Goal: Find specific page/section: Find specific page/section

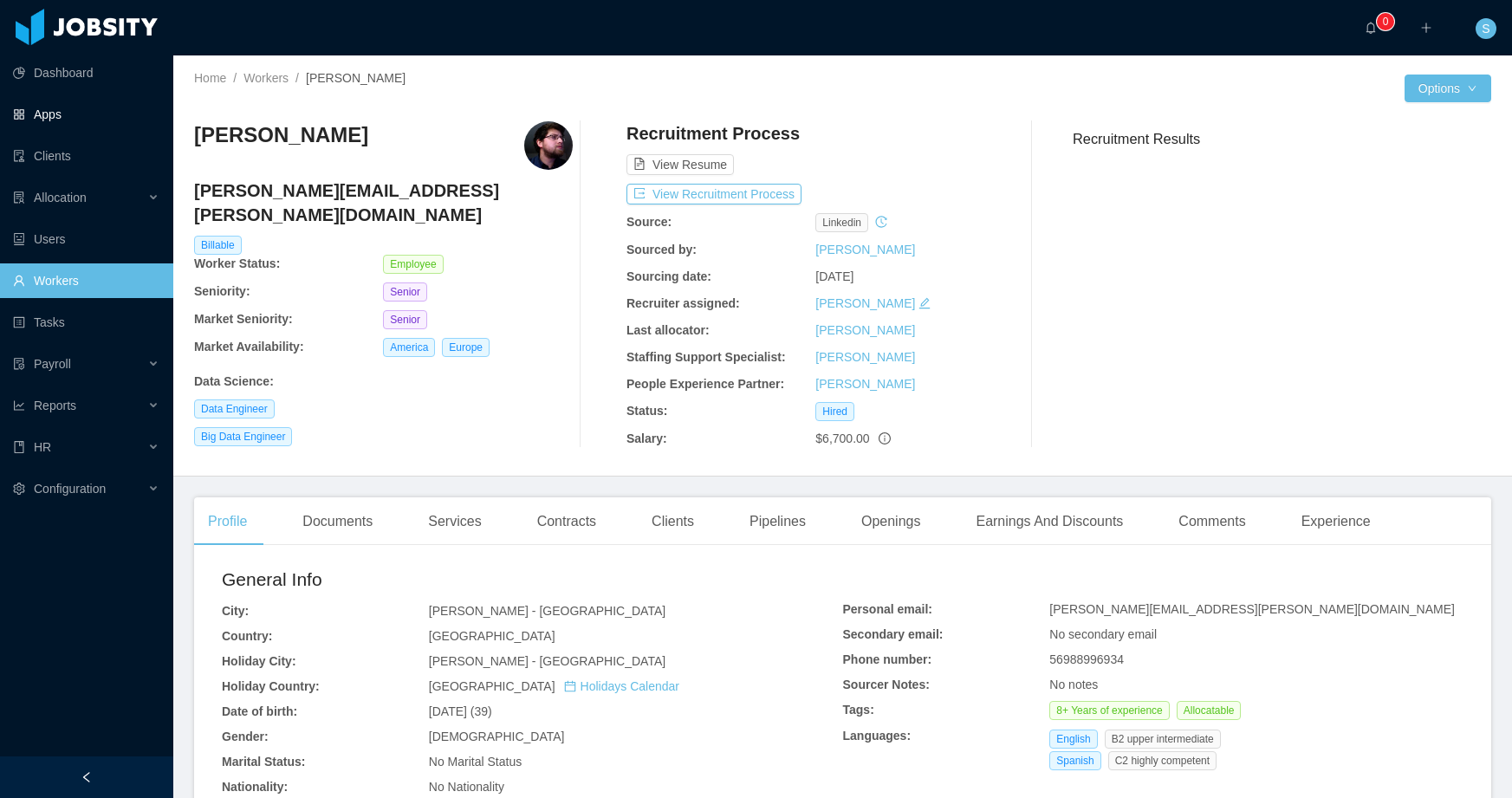
click at [62, 114] on link "Apps" at bounding box center [85, 115] width 146 height 35
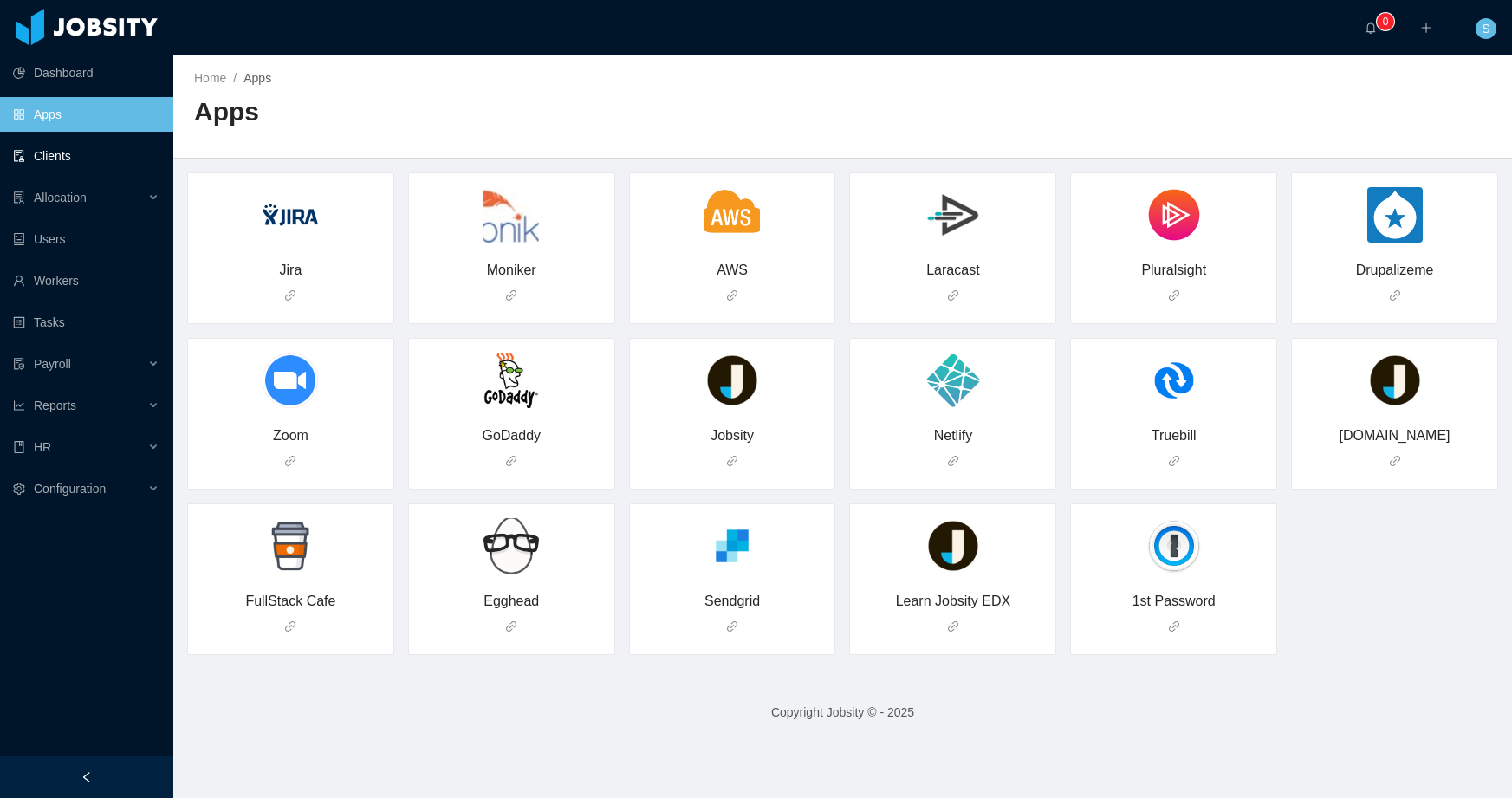
click at [64, 159] on link "Clients" at bounding box center [85, 156] width 146 height 35
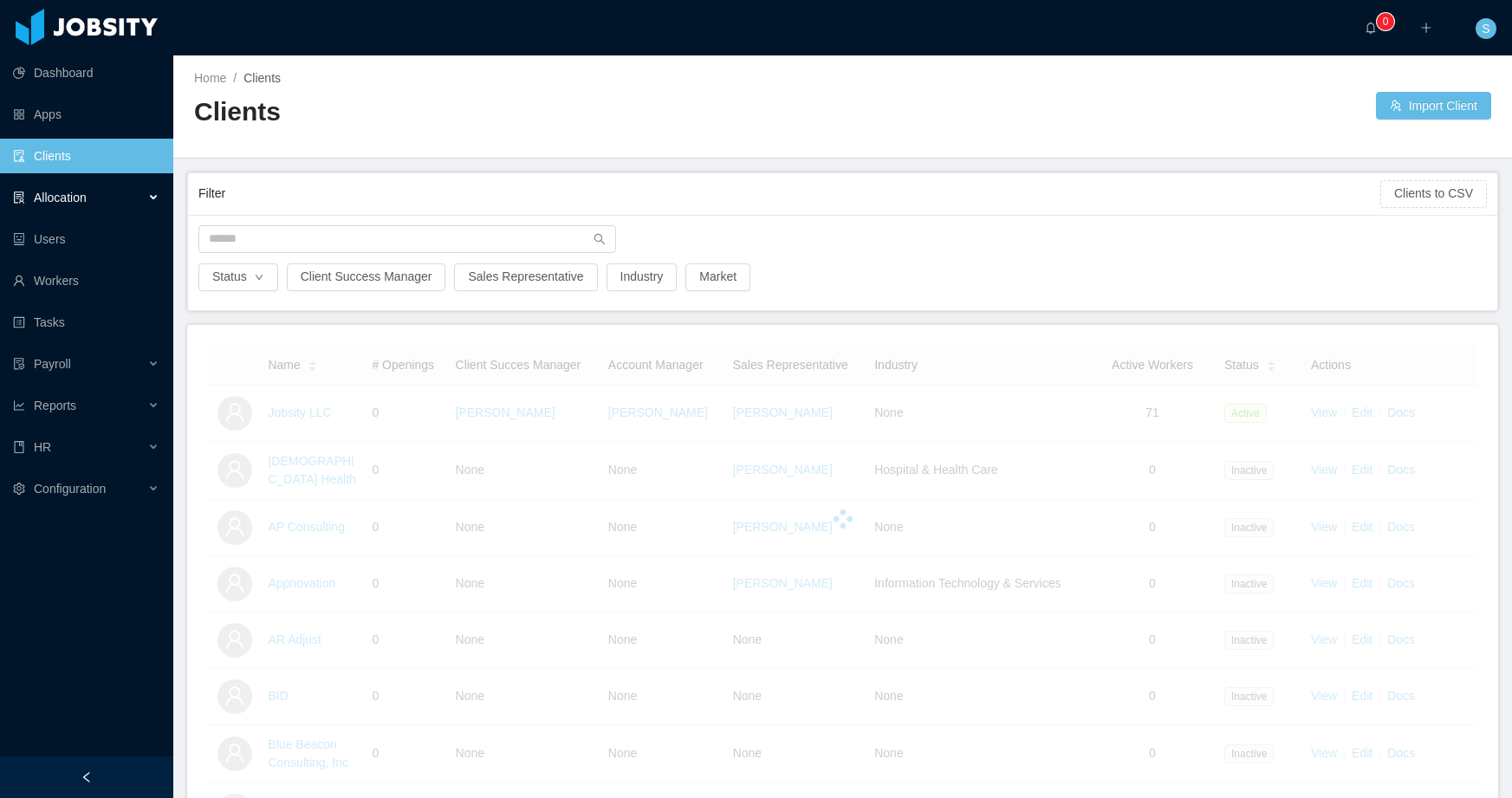
click at [76, 204] on span "Allocation" at bounding box center [61, 197] width 53 height 14
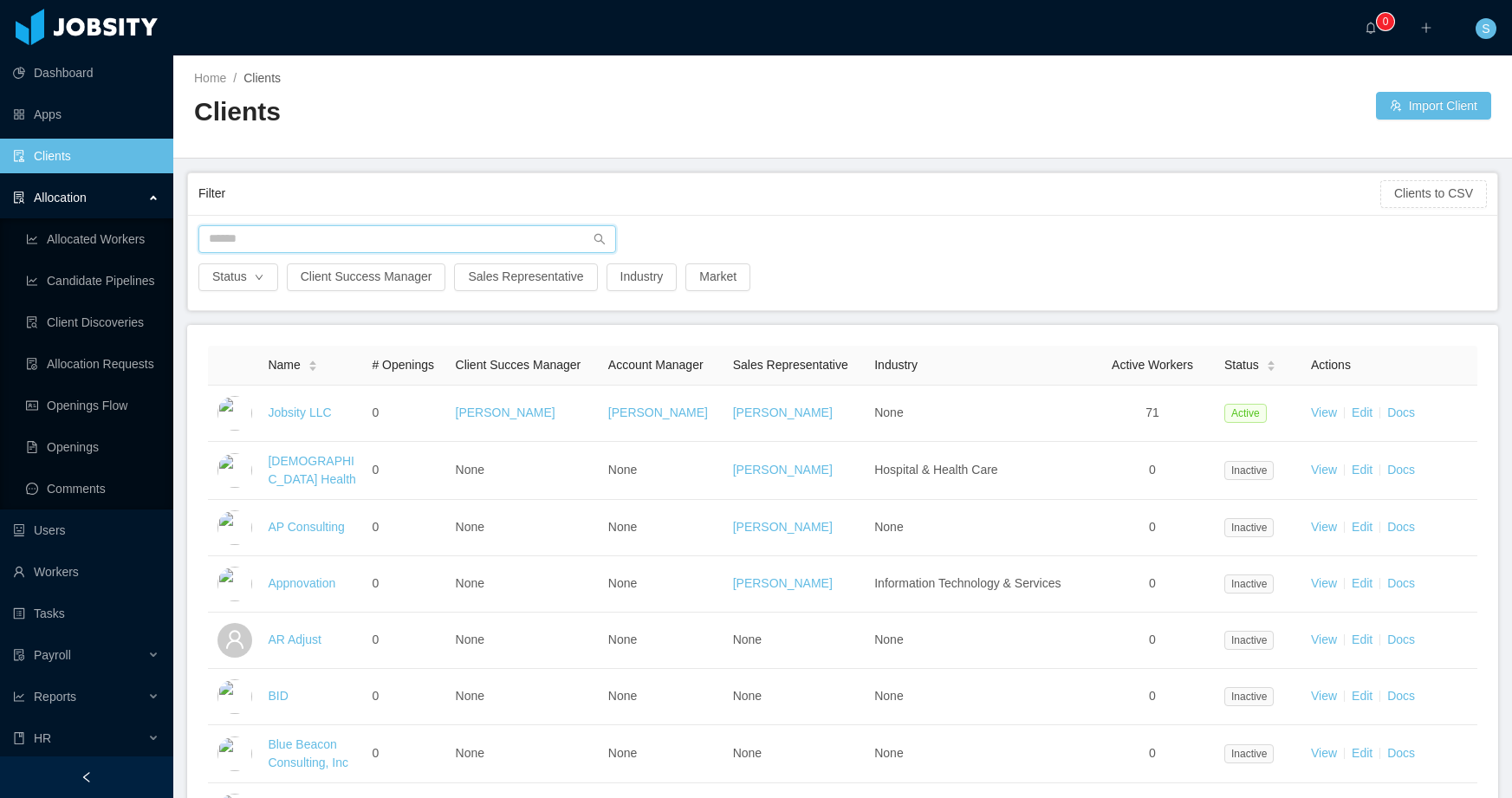
click at [349, 240] on input "text" at bounding box center [407, 239] width 417 height 28
click at [101, 206] on div "Allocation" at bounding box center [86, 198] width 174 height 35
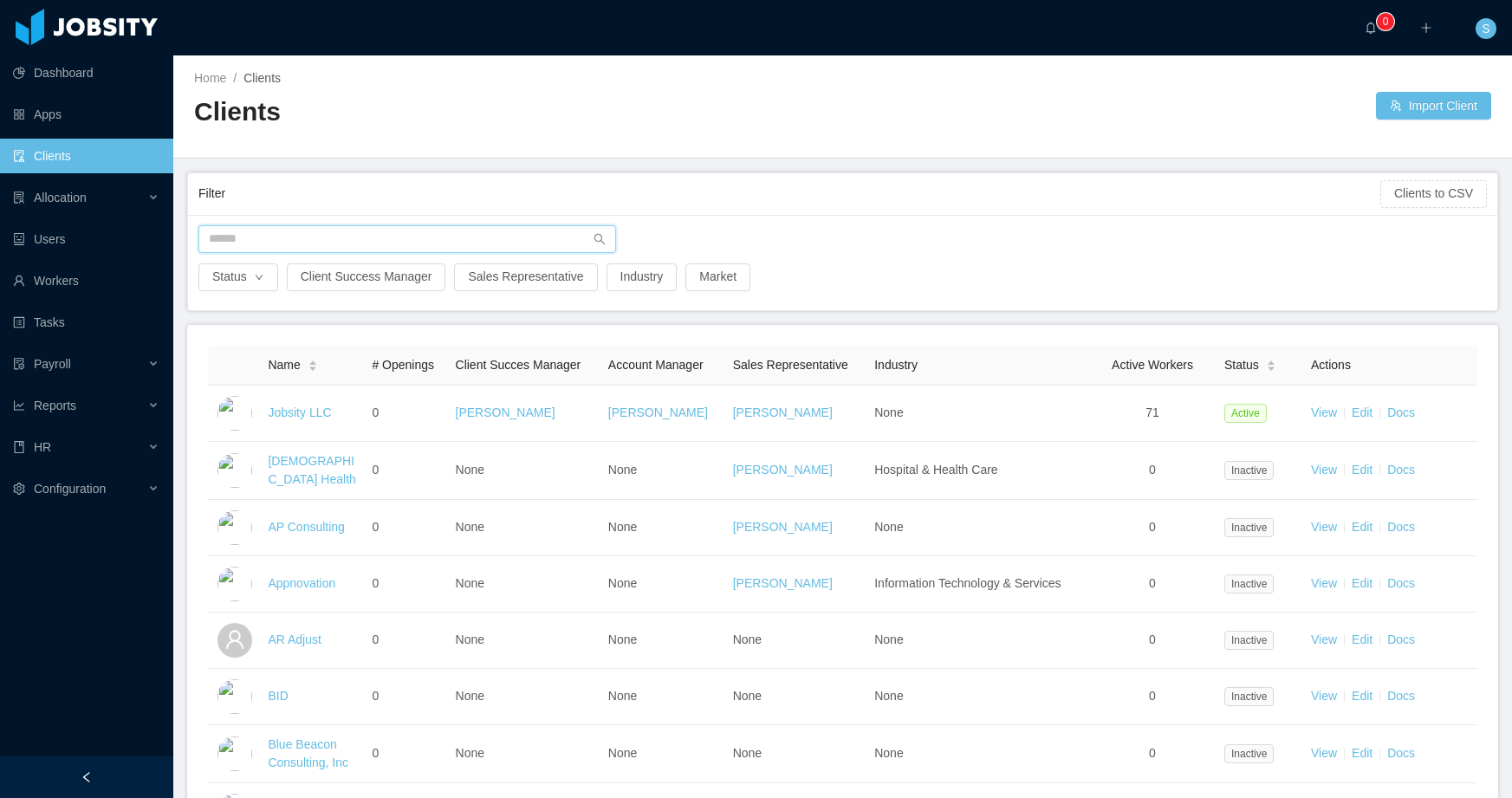
click at [328, 234] on input "text" at bounding box center [407, 239] width 417 height 28
click at [65, 289] on link "Workers" at bounding box center [85, 281] width 146 height 35
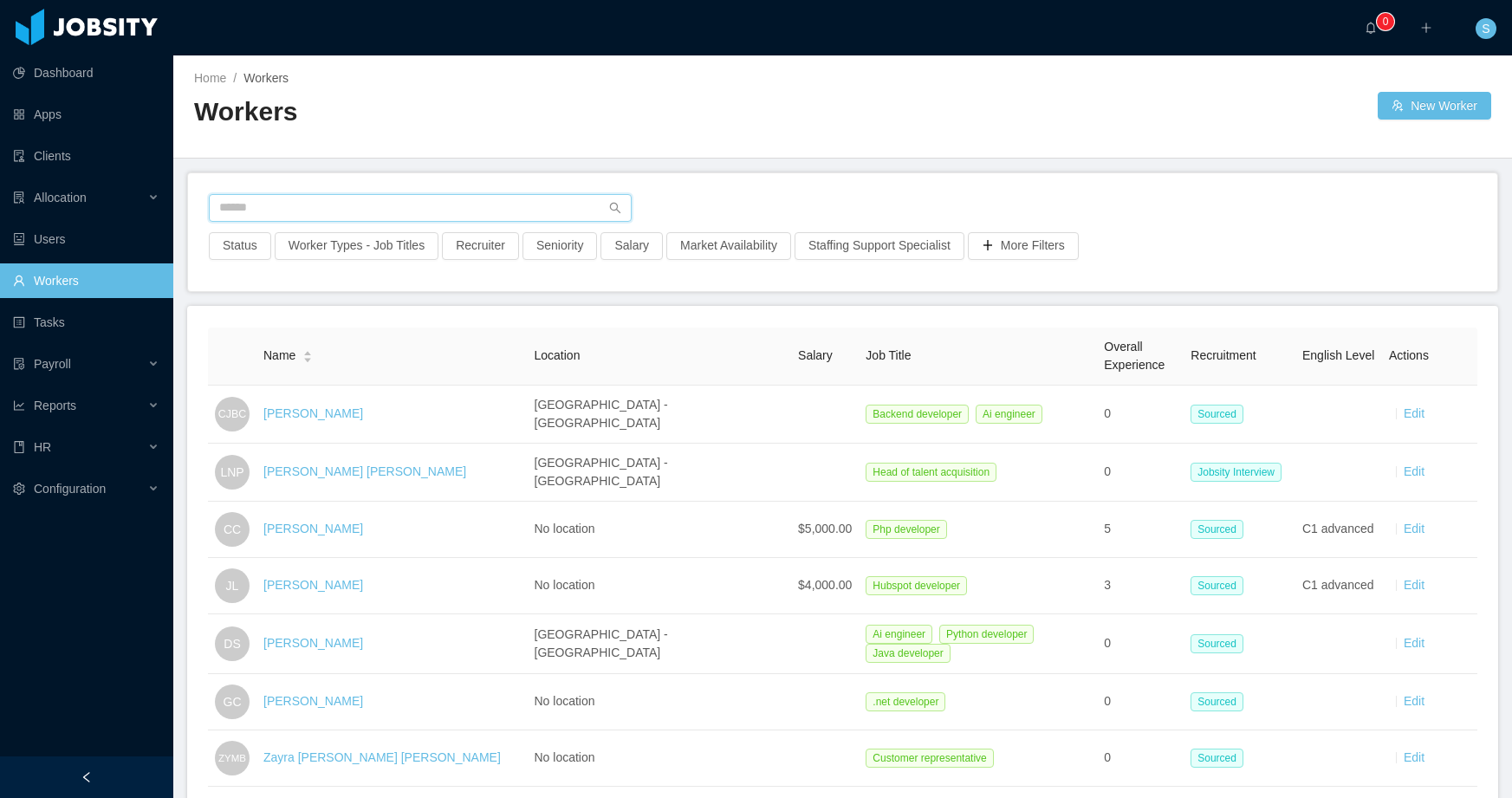
click at [342, 203] on input "text" at bounding box center [420, 208] width 423 height 28
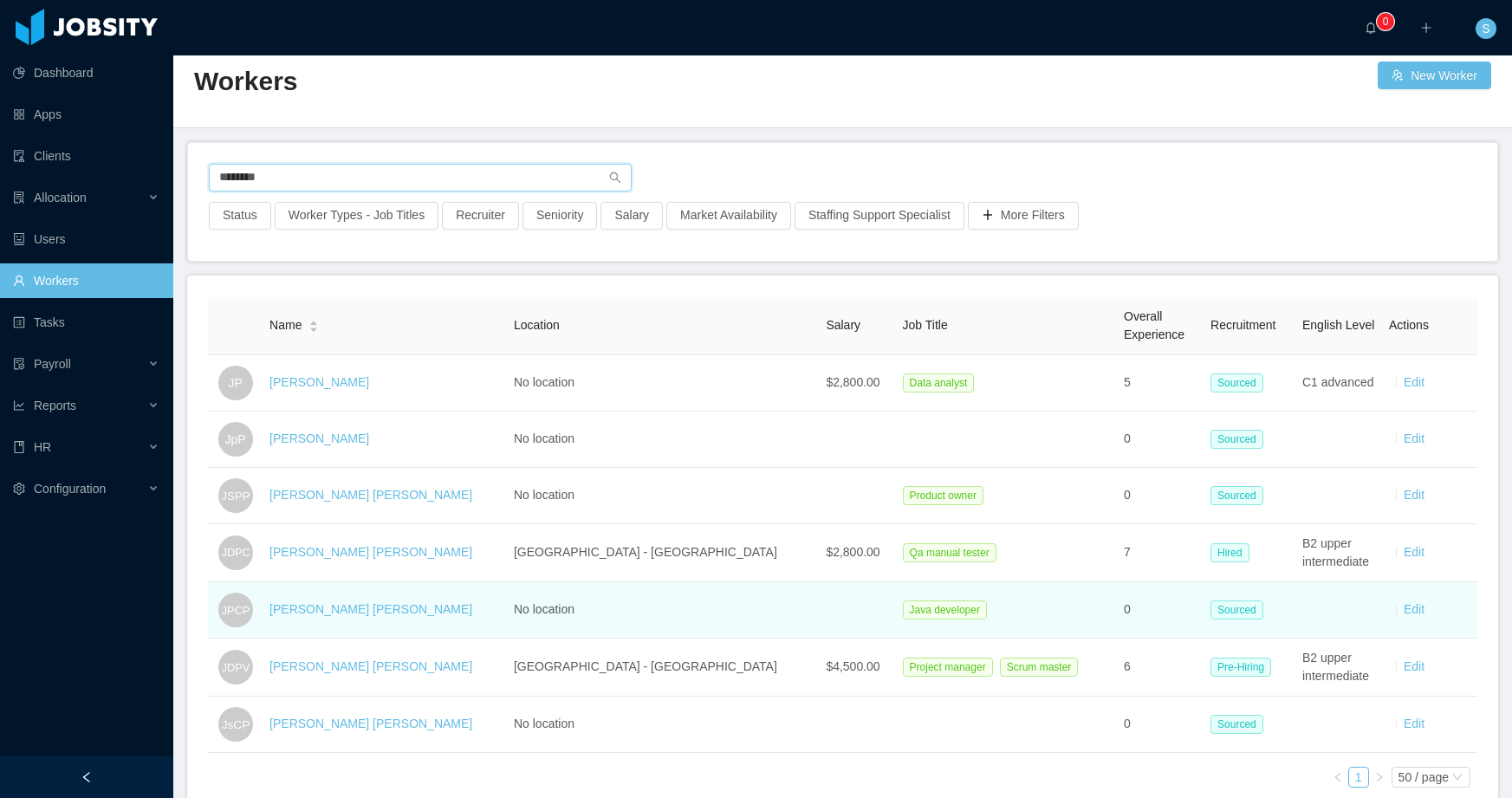
scroll to position [31, 0]
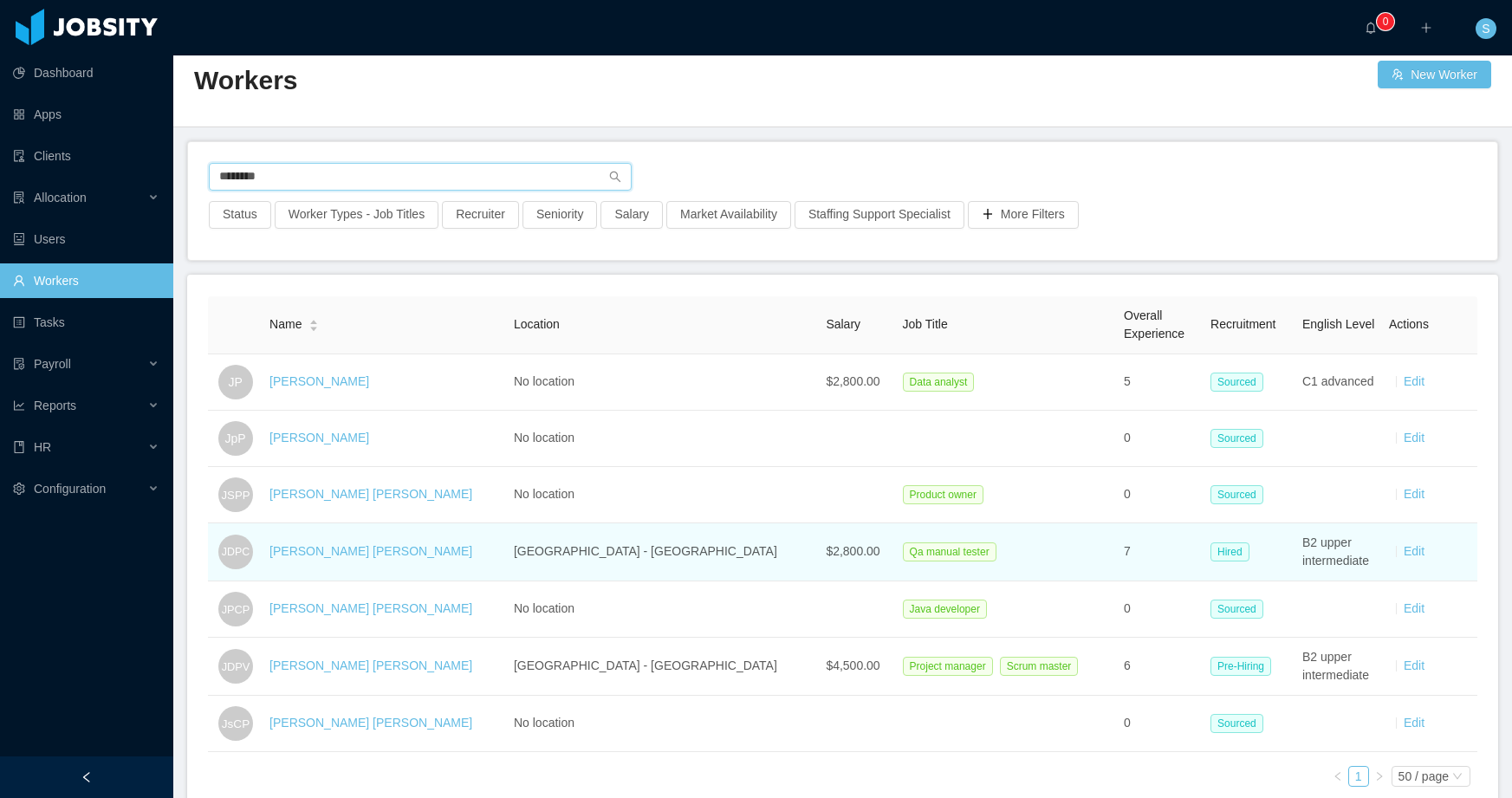
type input "********"
click at [455, 554] on div "[PERSON_NAME] [PERSON_NAME]" at bounding box center [384, 552] width 231 height 18
click at [418, 551] on link "[PERSON_NAME] [PERSON_NAME]" at bounding box center [370, 551] width 203 height 14
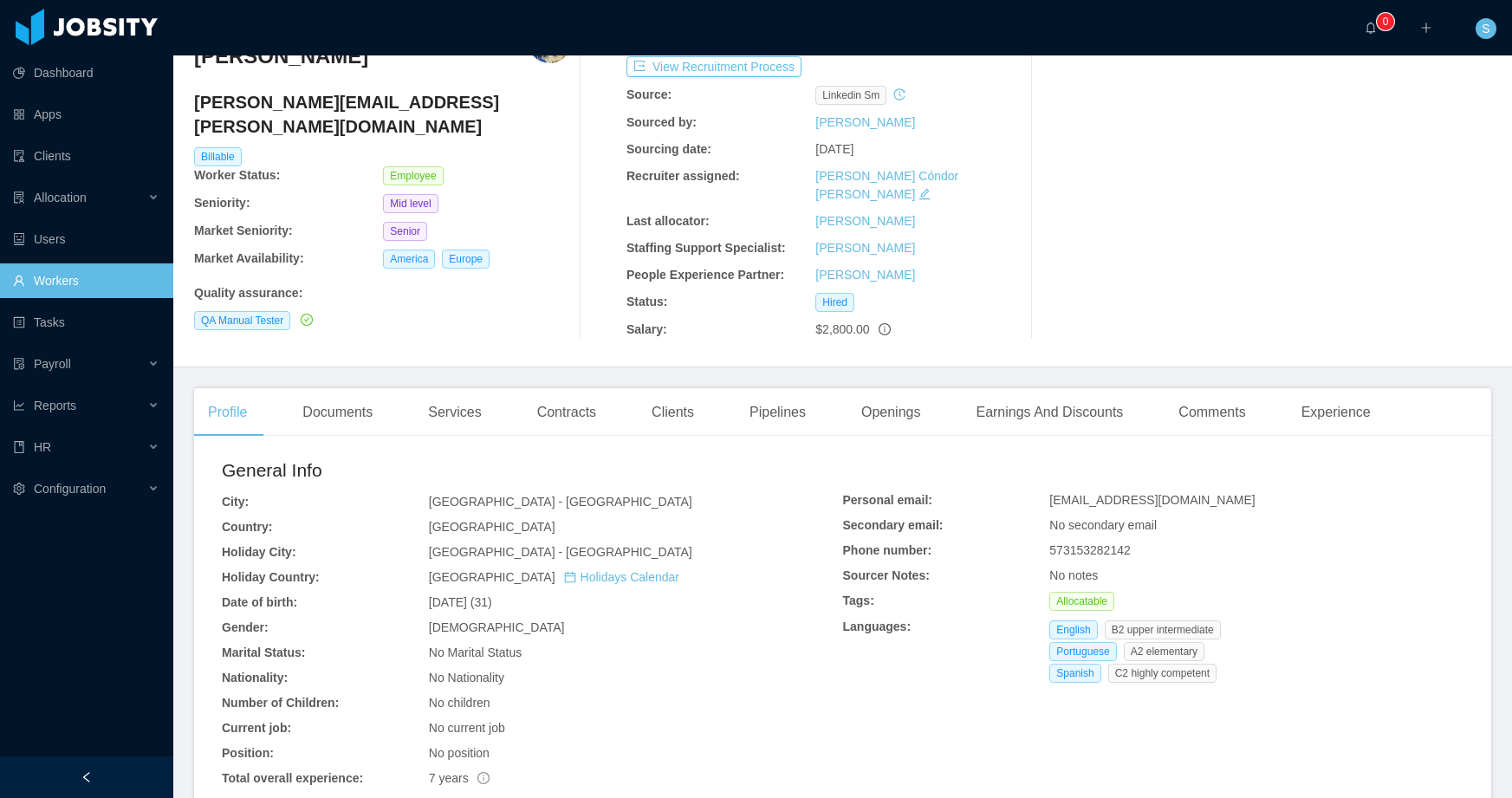
scroll to position [111, 0]
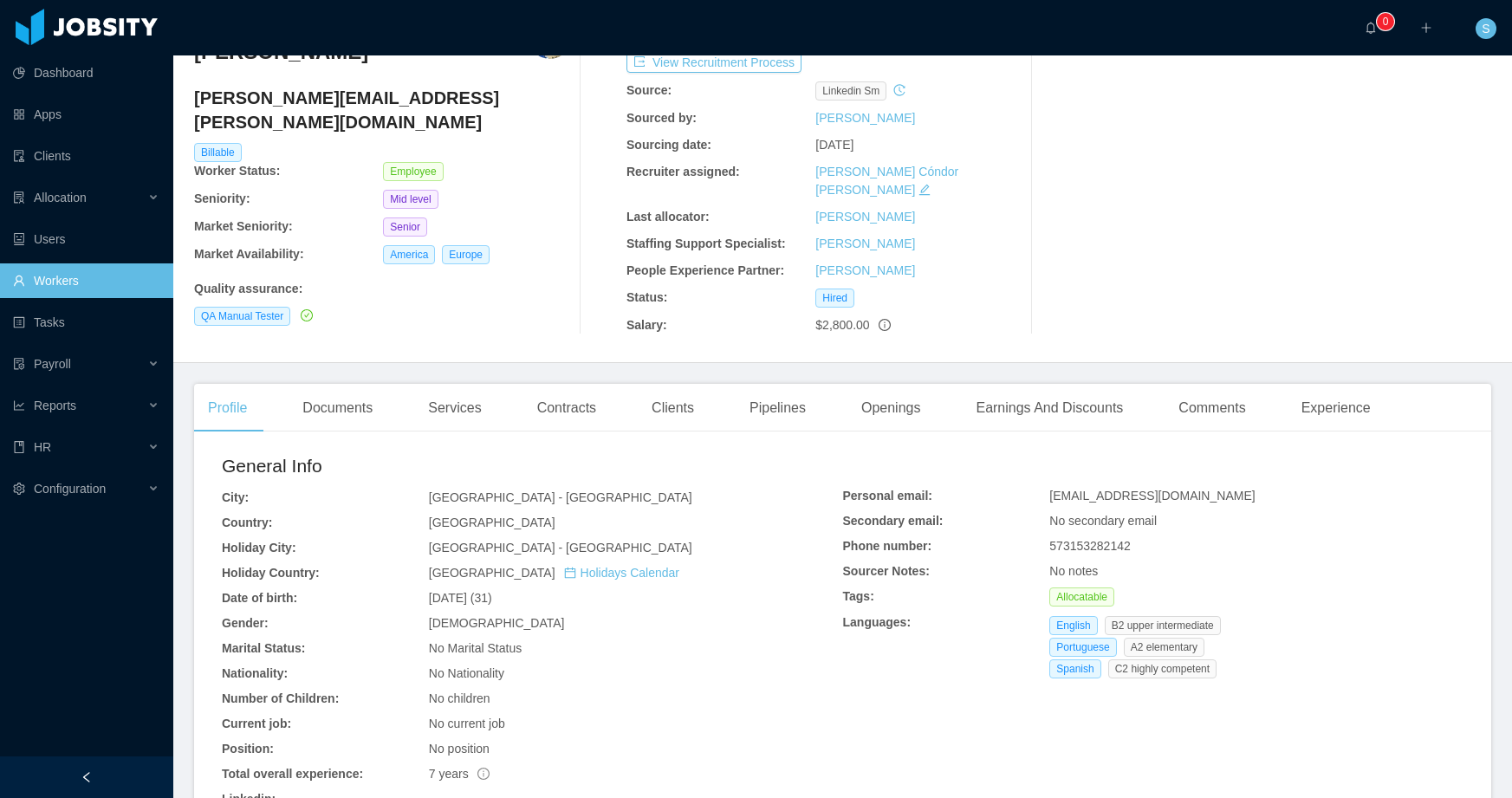
click at [1379, 567] on div "Personal email: [EMAIL_ADDRESS][DOMAIN_NAME] Secondary email: No secondary emai…" at bounding box center [1154, 587] width 621 height 199
